Goal: Task Accomplishment & Management: Manage account settings

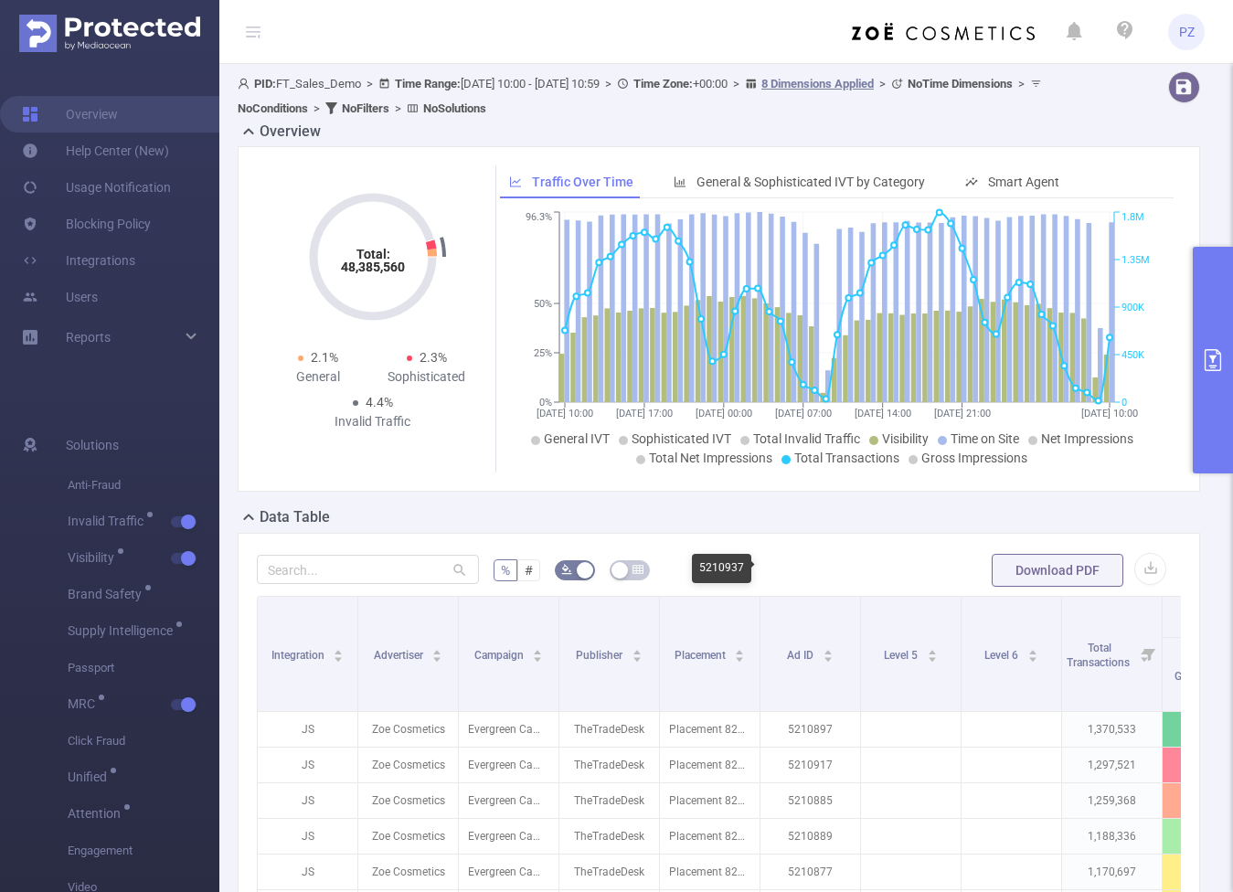
scroll to position [407, 0]
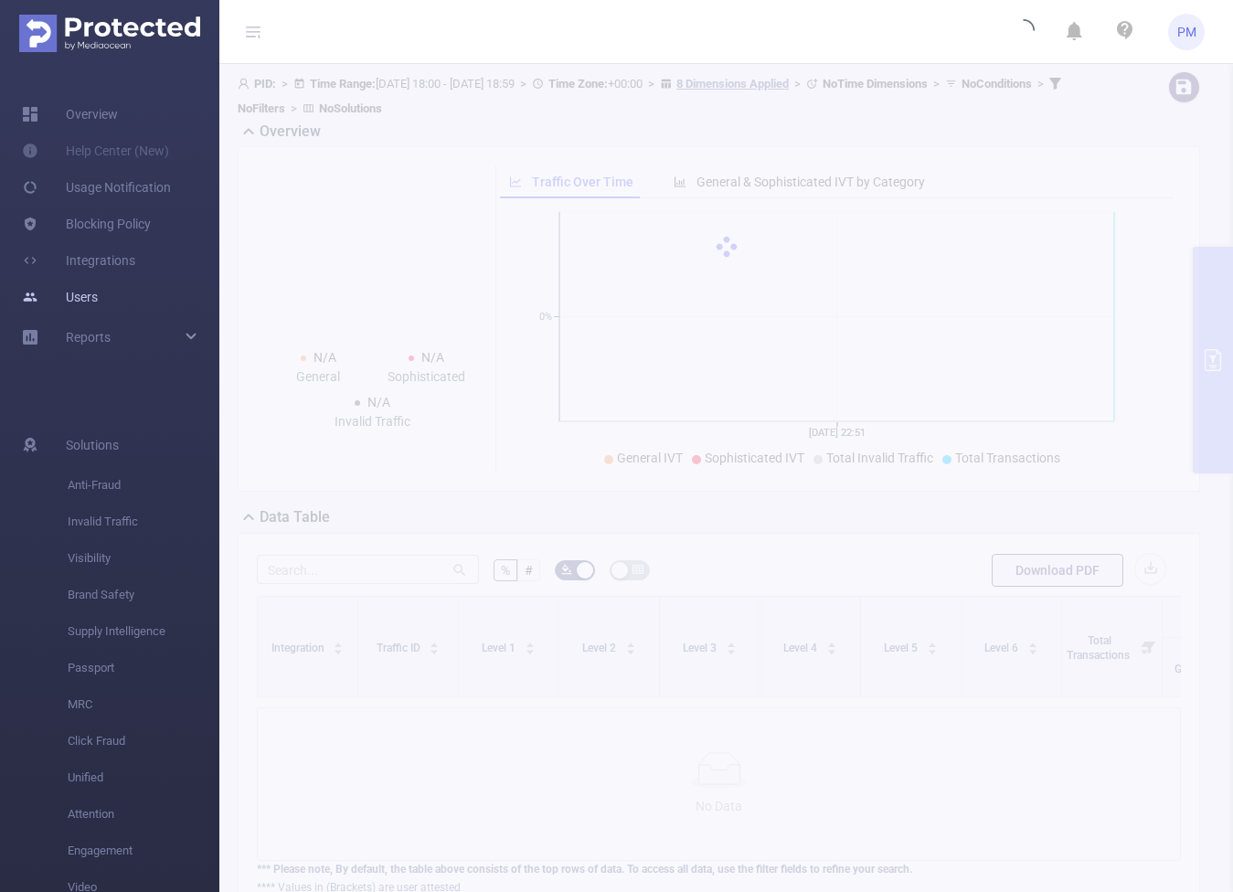
click at [92, 307] on link "Users" at bounding box center [60, 297] width 76 height 37
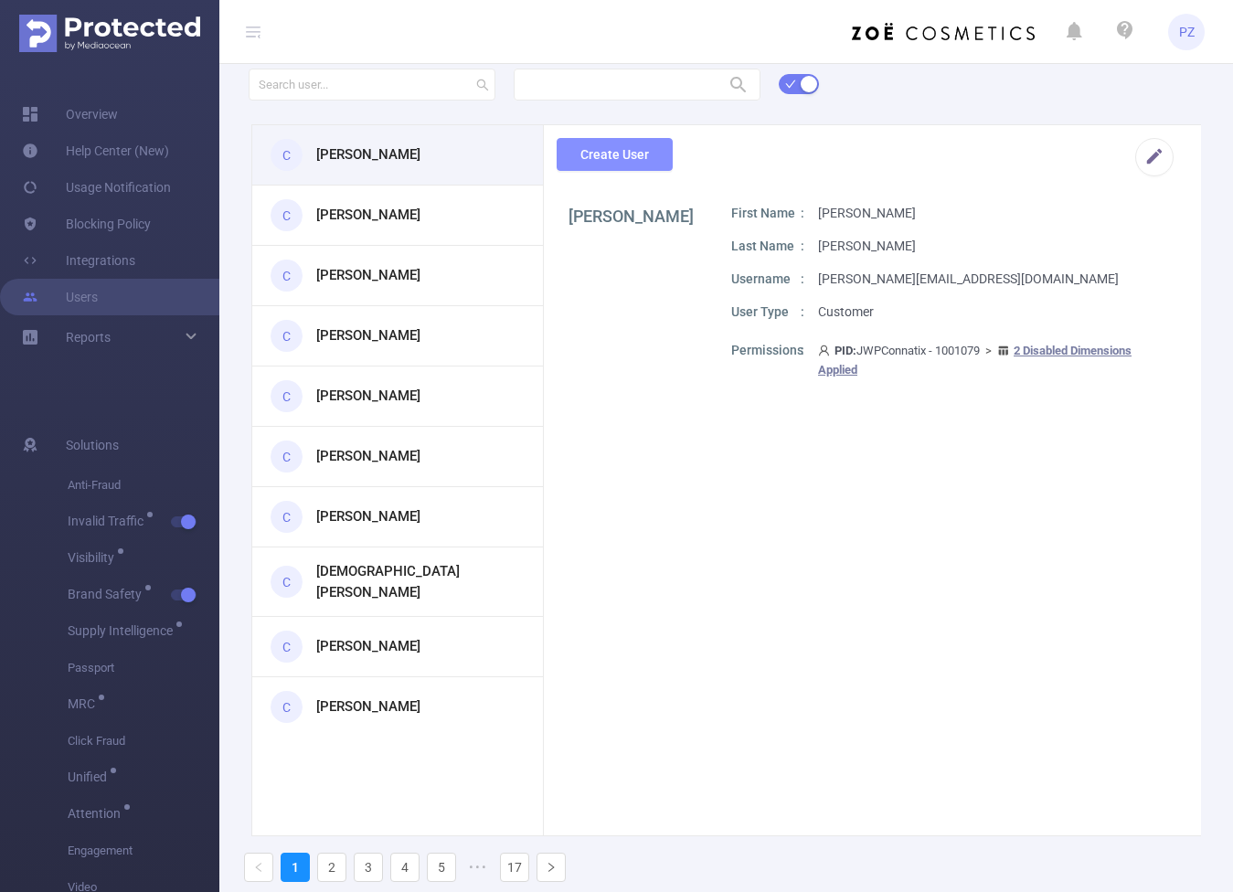
click at [616, 150] on button "Create User" at bounding box center [614, 154] width 116 height 33
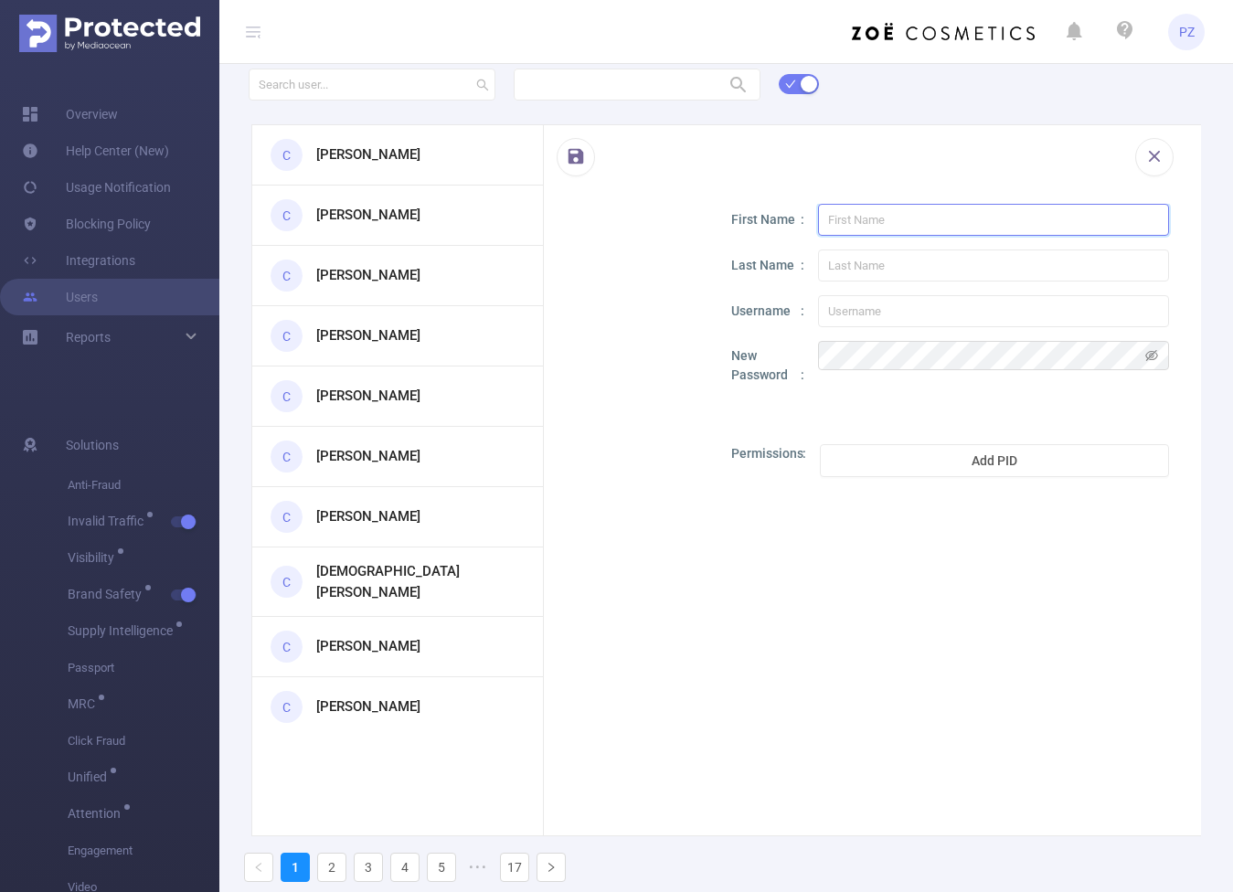
click at [936, 235] on input "text" at bounding box center [993, 220] width 351 height 32
click at [924, 228] on input "text" at bounding box center [993, 220] width 351 height 32
click at [1159, 155] on button "button" at bounding box center [1154, 157] width 38 height 38
